Goal: Find contact information

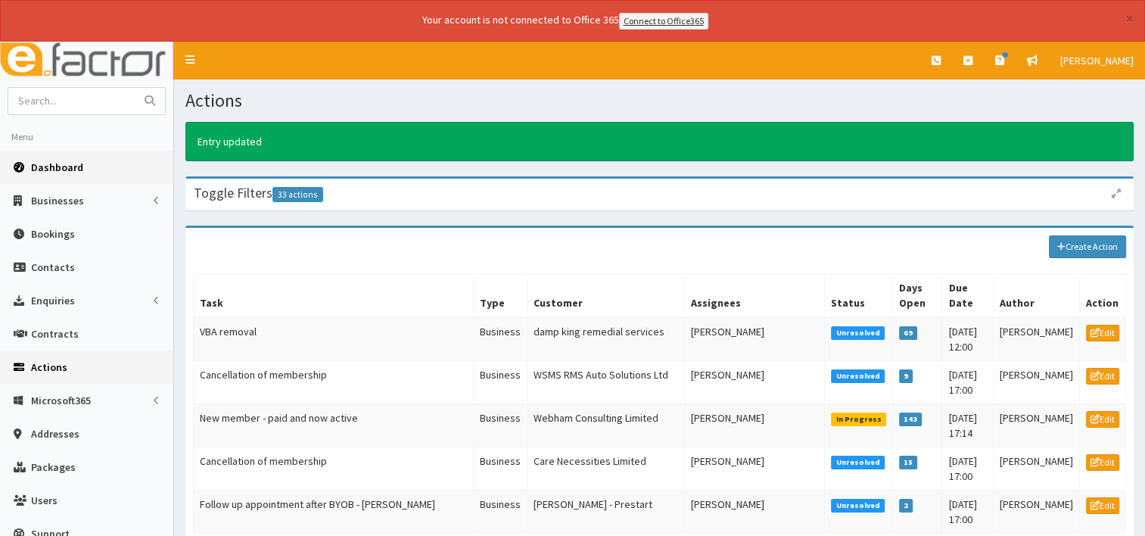
drag, startPoint x: 0, startPoint y: 0, endPoint x: 73, endPoint y: 157, distance: 173.3
click at [54, 166] on span "Dashboard" at bounding box center [57, 167] width 52 height 14
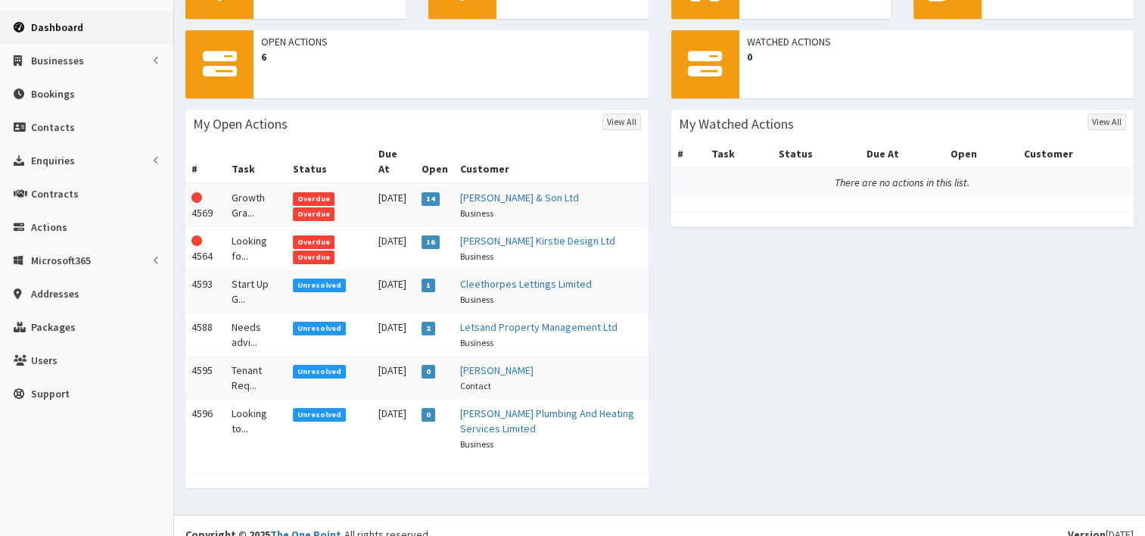
scroll to position [64, 0]
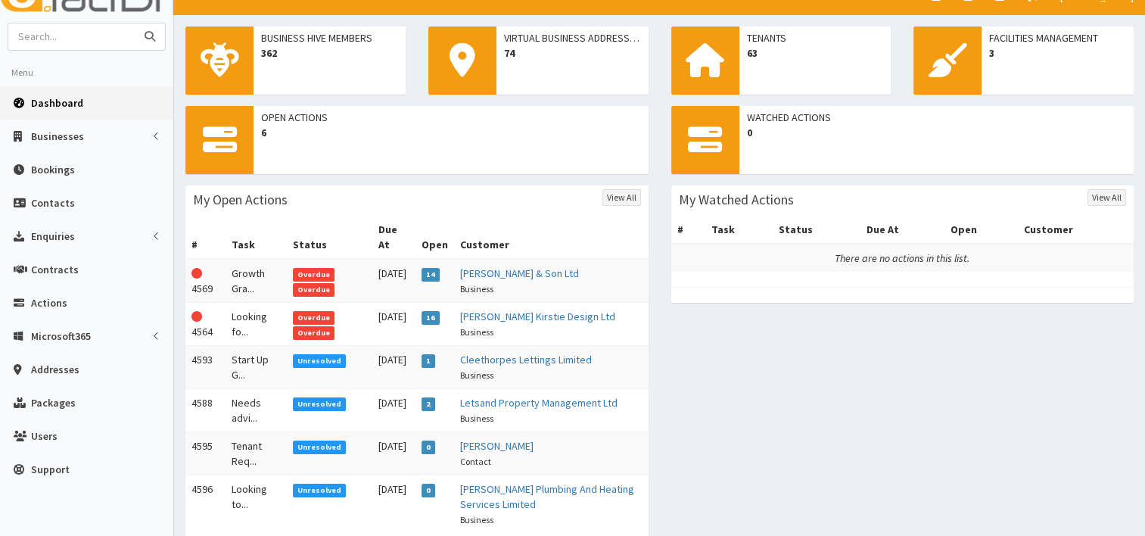
click at [48, 31] on input "text" at bounding box center [71, 36] width 127 height 26
type input "cj"
click at [135, 23] on button "submit" at bounding box center [150, 36] width 30 height 26
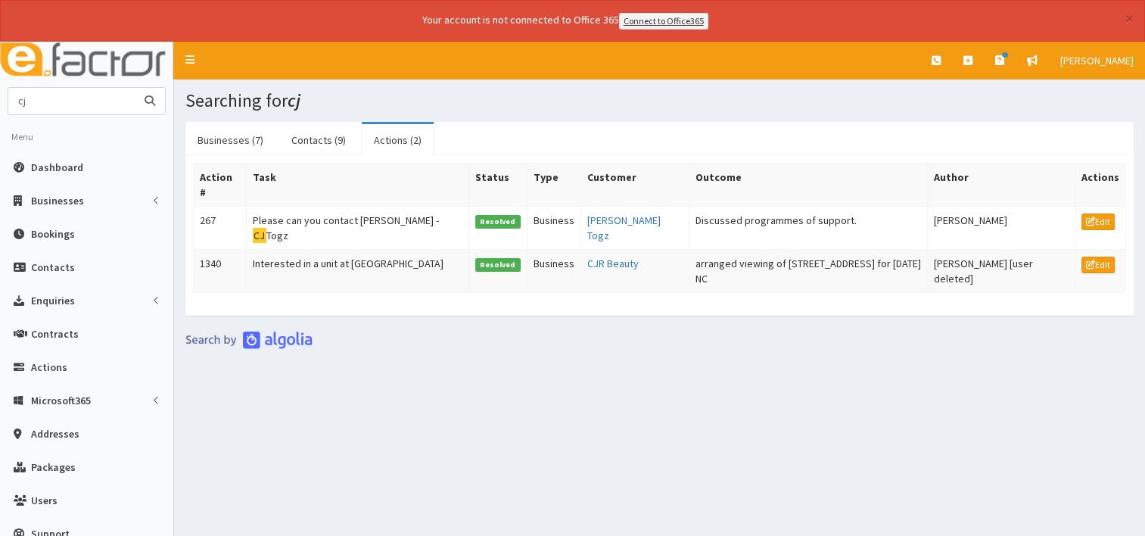
click at [55, 107] on input "cj" at bounding box center [71, 101] width 127 height 26
type input "c"
type input "jason"
click at [148, 103] on icon "submit" at bounding box center [150, 100] width 11 height 11
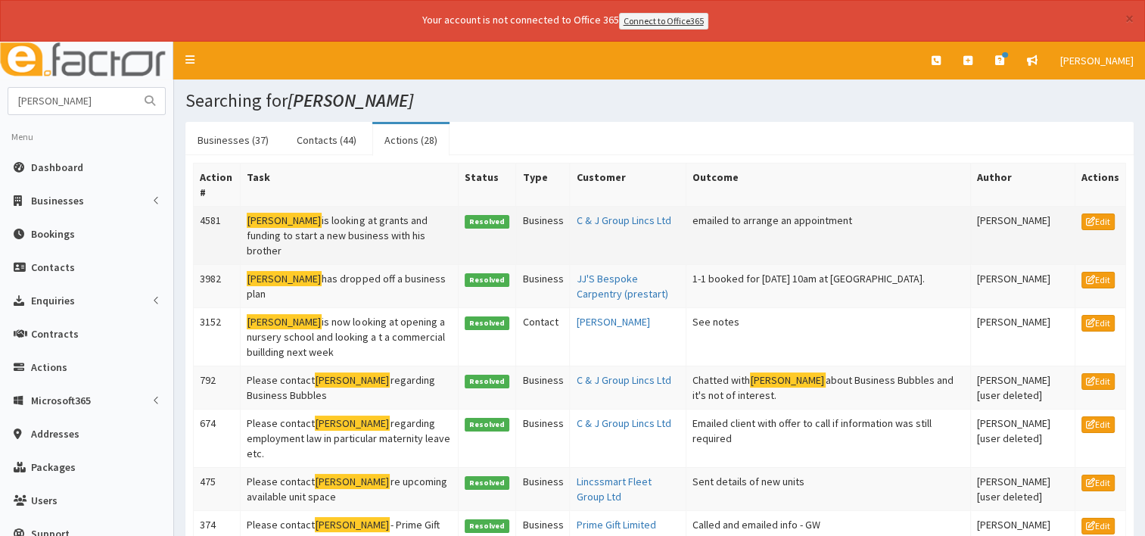
click at [575, 209] on td "C & J Group Lincs Ltd" at bounding box center [628, 235] width 116 height 58
click at [581, 215] on link "C & J Group Lincs Ltd" at bounding box center [623, 220] width 95 height 14
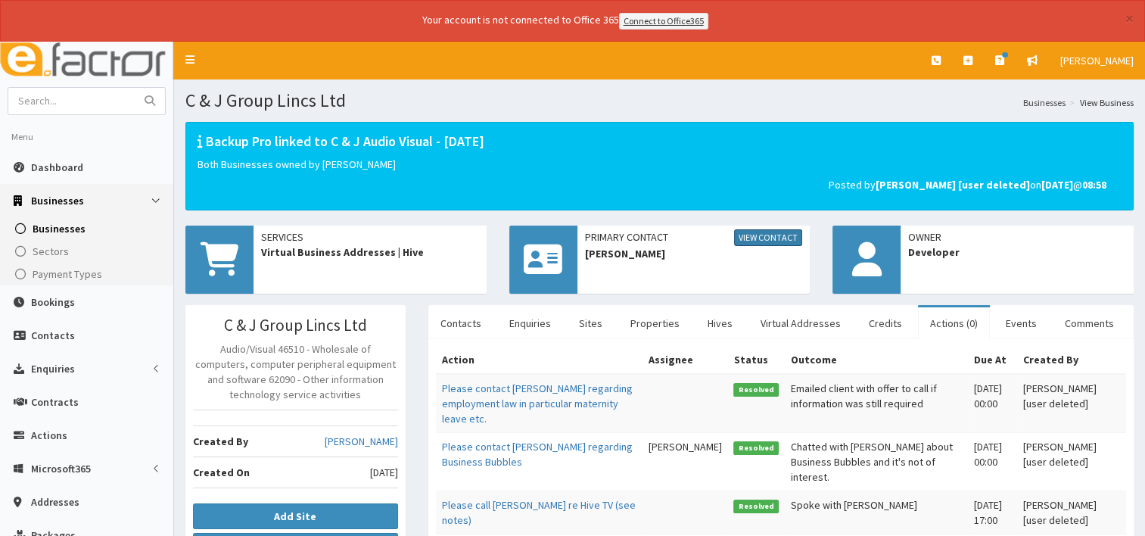
click at [760, 239] on link "View Contact" at bounding box center [768, 237] width 68 height 17
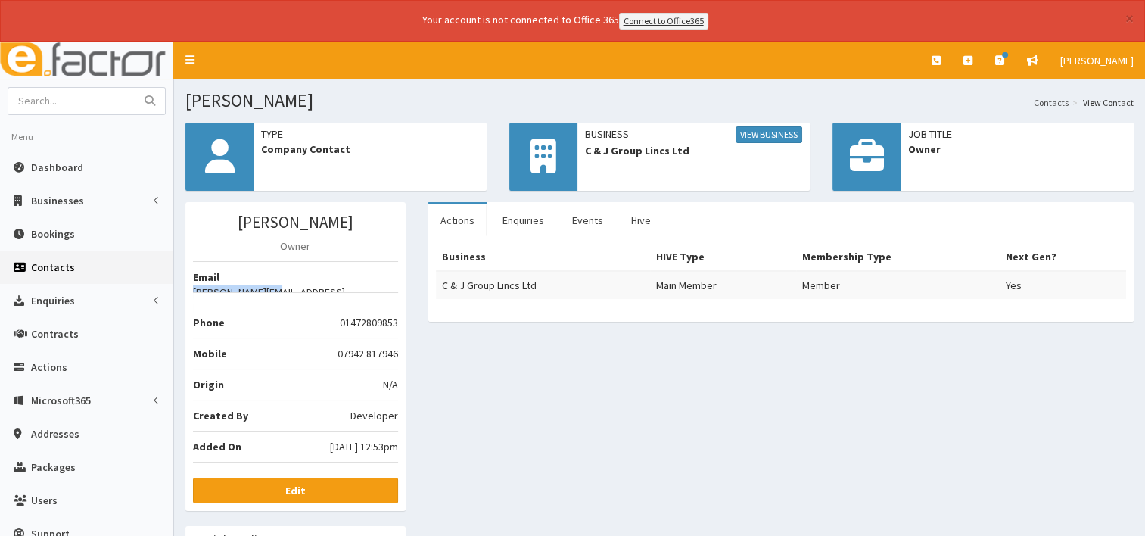
drag, startPoint x: 319, startPoint y: 275, endPoint x: 396, endPoint y: 283, distance: 77.5
click at [396, 283] on li "Email [PERSON_NAME][EMAIL_ADDRESS][DOMAIN_NAME]" at bounding box center [295, 277] width 205 height 32
drag, startPoint x: 396, startPoint y: 283, endPoint x: 381, endPoint y: 279, distance: 16.3
copy li "[PERSON_NAME][EMAIL_ADDRESS][DOMAIN_NAME]"
